Goal: Task Accomplishment & Management: Manage account settings

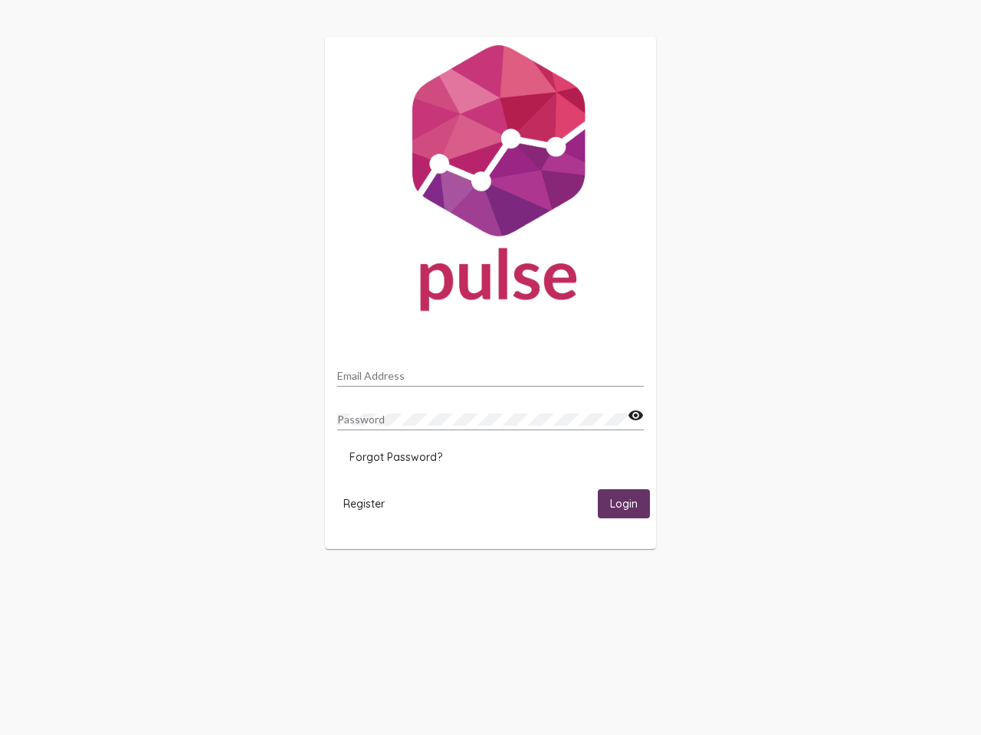
click at [490, 372] on input "Email Address" at bounding box center [490, 376] width 306 height 12
click at [635, 416] on mat-icon "visibility" at bounding box center [635, 416] width 16 height 18
click at [395, 457] on span "Forgot Password?" at bounding box center [395, 457] width 93 height 14
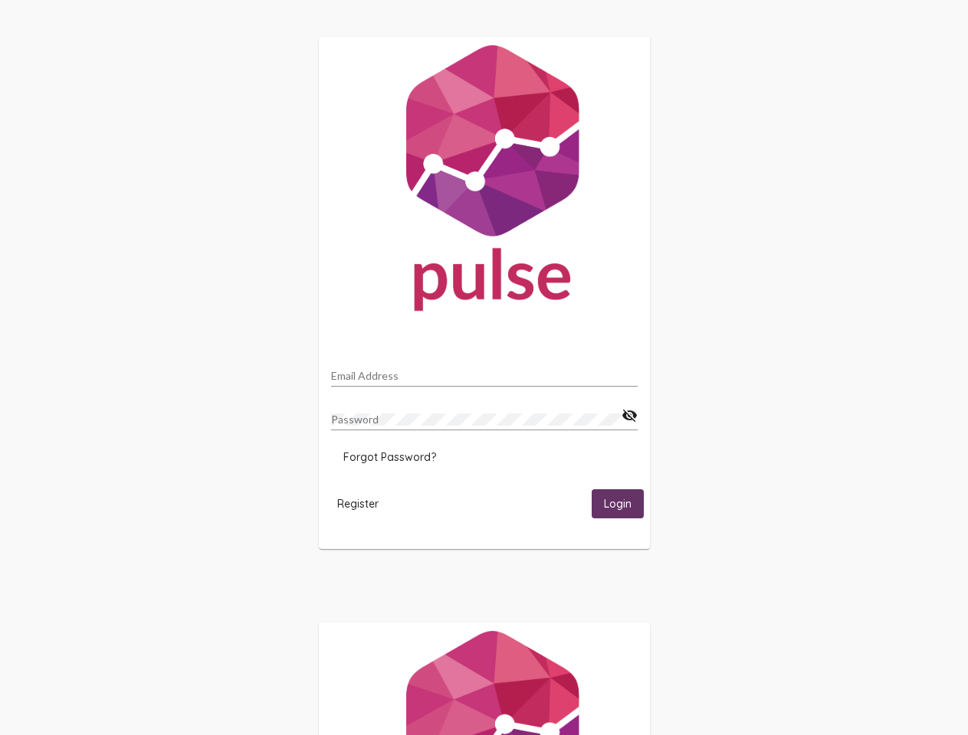
click at [364, 503] on span "Register" at bounding box center [357, 504] width 41 height 14
click at [624, 503] on span "Login" at bounding box center [618, 505] width 28 height 14
